Goal: Transaction & Acquisition: Donate to an event/course

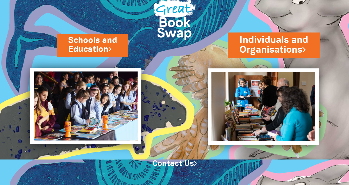
scroll to position [26, 0]
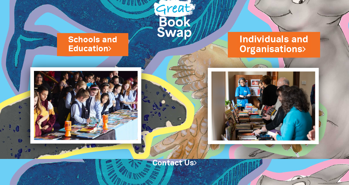
click at [276, 39] on link "Individuals and Organisations" at bounding box center [274, 44] width 69 height 23
click at [256, 39] on link "Individuals and Organisations" at bounding box center [274, 44] width 69 height 23
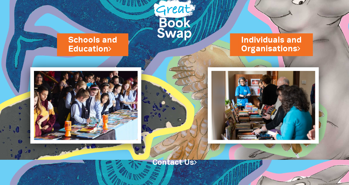
scroll to position [26, 0]
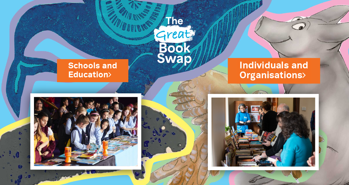
click at [287, 72] on link "Individuals and Organisations" at bounding box center [274, 70] width 69 height 23
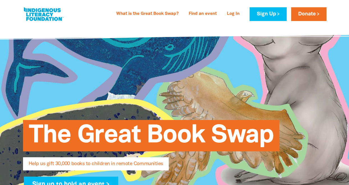
select select "AU"
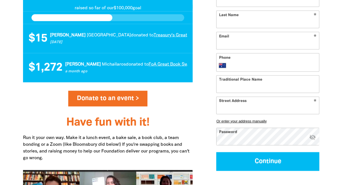
scroll to position [606, 0]
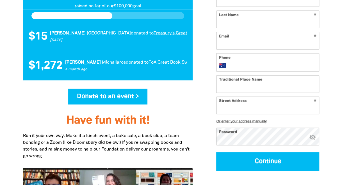
click at [111, 95] on link "Donate to an event >" at bounding box center [108, 97] width 80 height 16
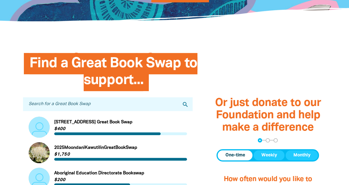
scroll to position [144, 0]
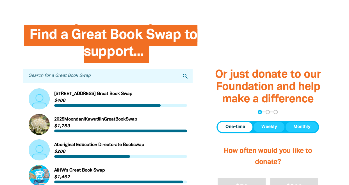
click at [114, 78] on input "Search for a Great Book Swap" at bounding box center [108, 76] width 170 height 14
type input "Treasury"
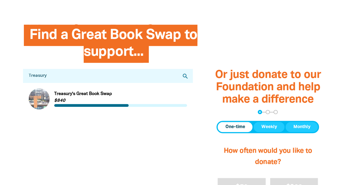
click at [31, 101] on link "Link to Treasury's Great Book Swap" at bounding box center [108, 99] width 159 height 21
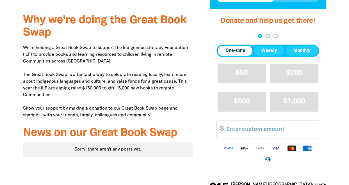
scroll to position [193, 0]
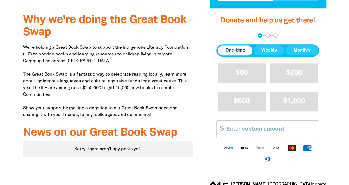
click at [101, 110] on p "We're holding a Great Book Swap to support the Indigenous Literacy Foundation (…" at bounding box center [108, 81] width 170 height 74
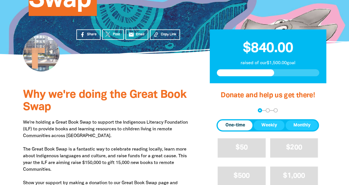
scroll to position [109, 0]
